Goal: Transaction & Acquisition: Subscribe to service/newsletter

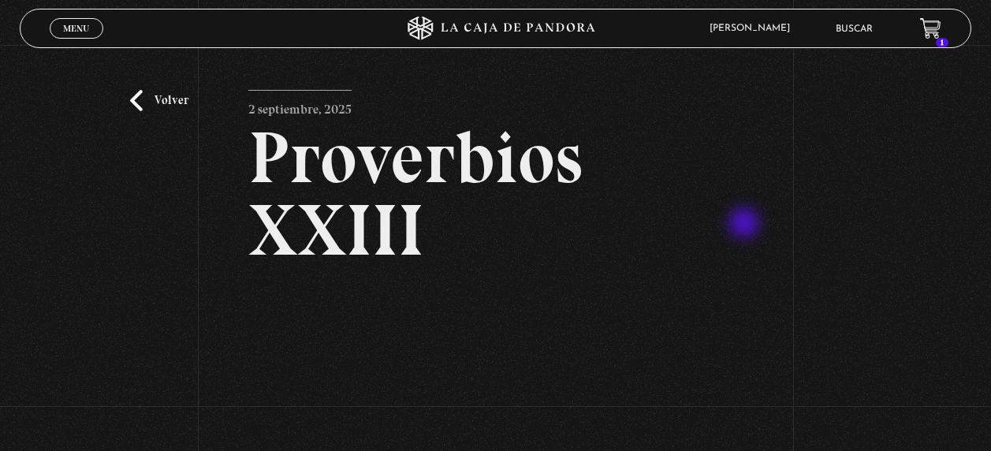
scroll to position [193, 0]
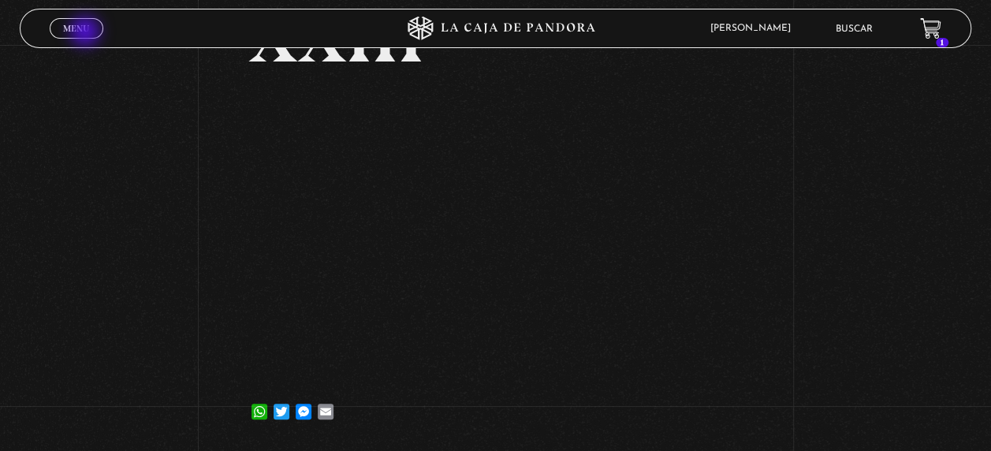
click at [87, 33] on span "Menu" at bounding box center [76, 28] width 26 height 9
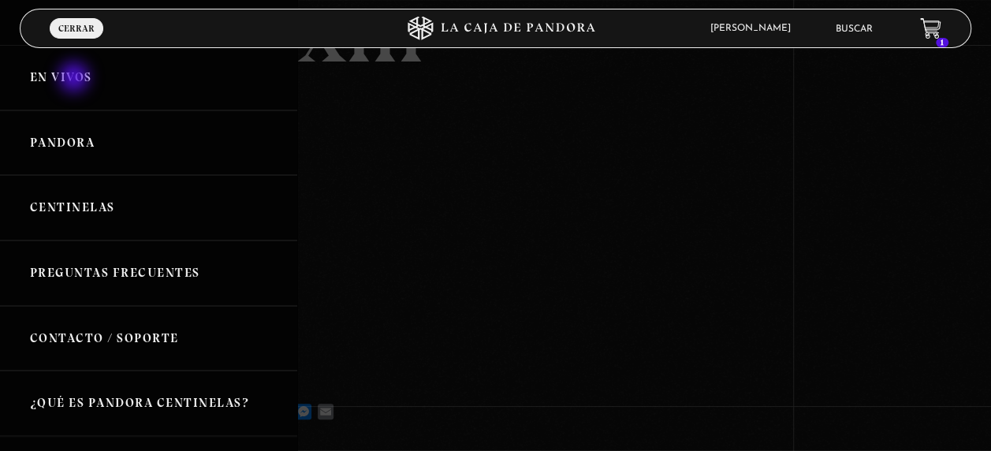
click at [76, 79] on link "En vivos" at bounding box center [148, 77] width 297 height 65
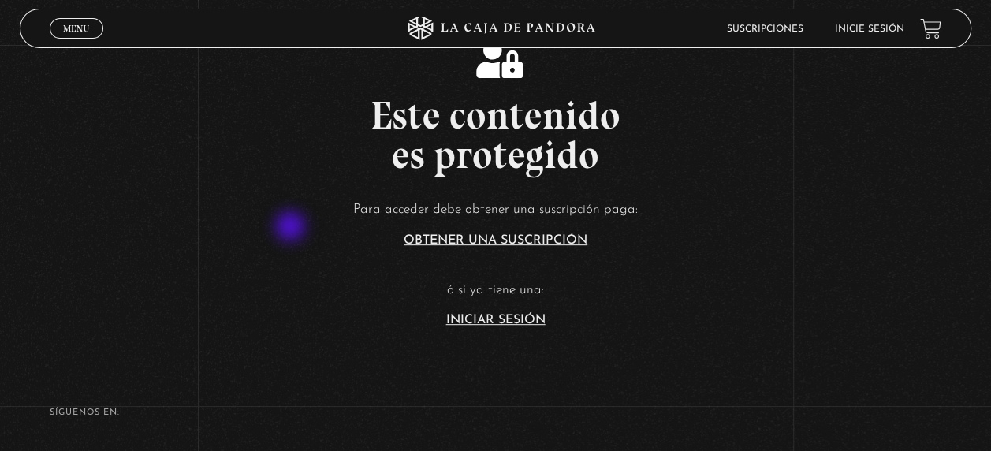
scroll to position [247, 0]
click at [492, 325] on link "Iniciar Sesión" at bounding box center [495, 319] width 99 height 13
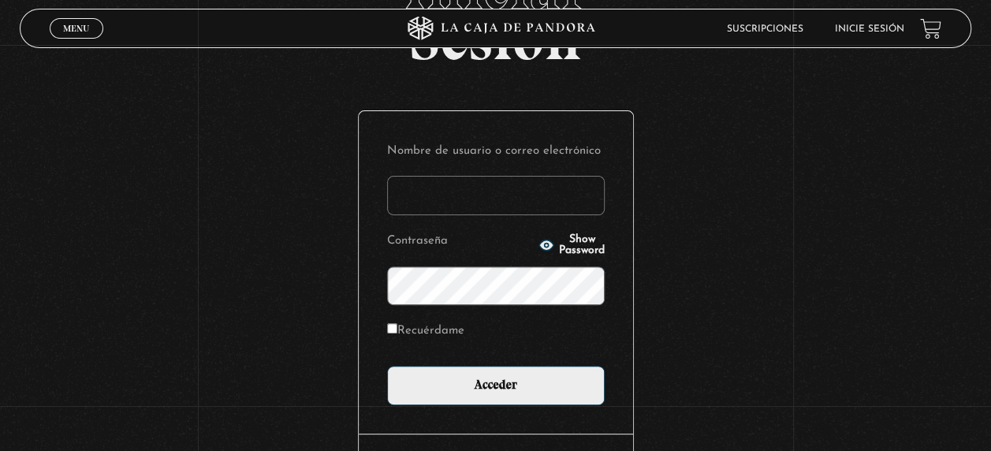
scroll to position [123, 0]
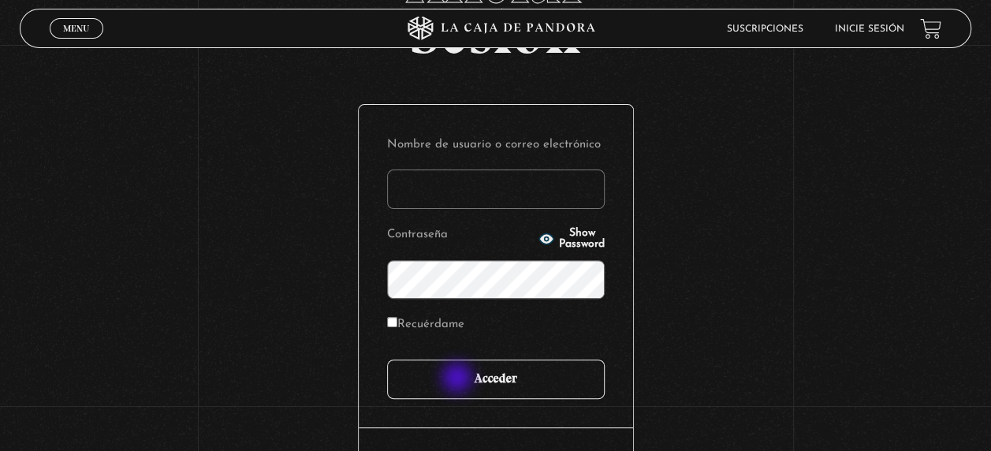
type input "xym.27@hotmail.com"
click at [459, 379] on input "Acceder" at bounding box center [496, 379] width 218 height 39
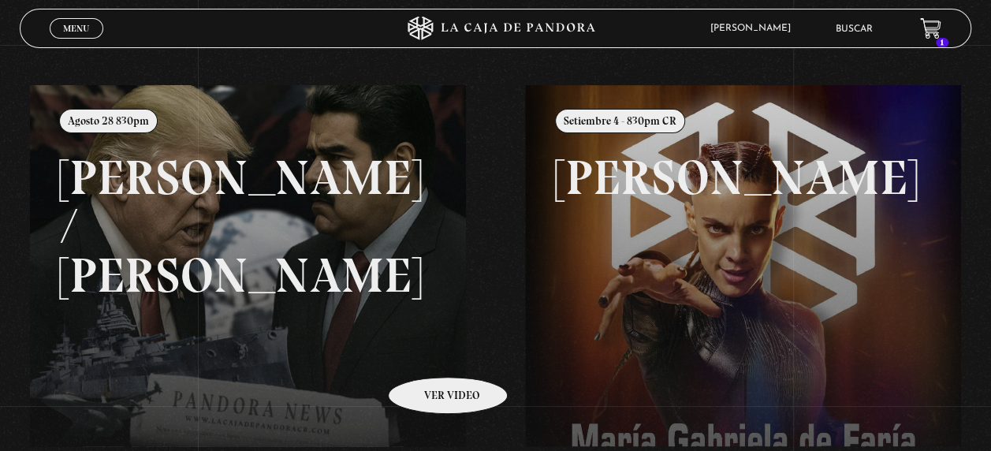
scroll to position [152, 0]
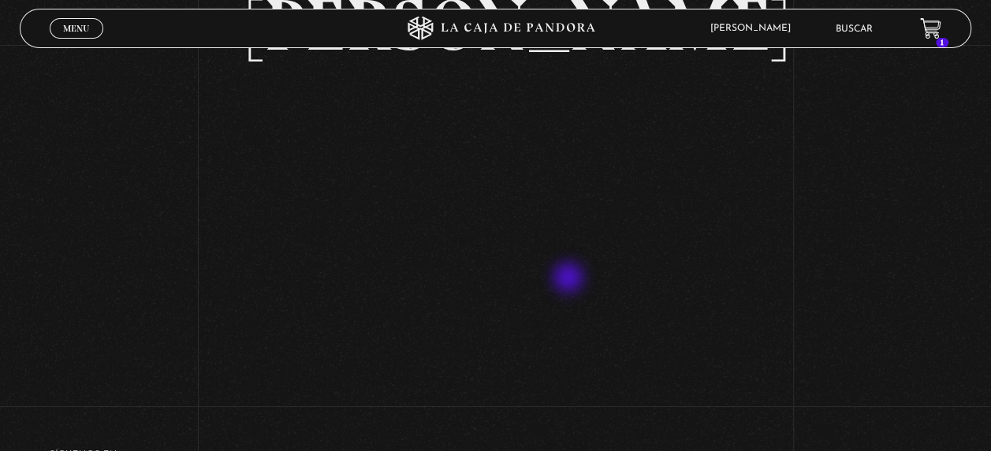
scroll to position [133, 0]
